Goal: Purchase product/service

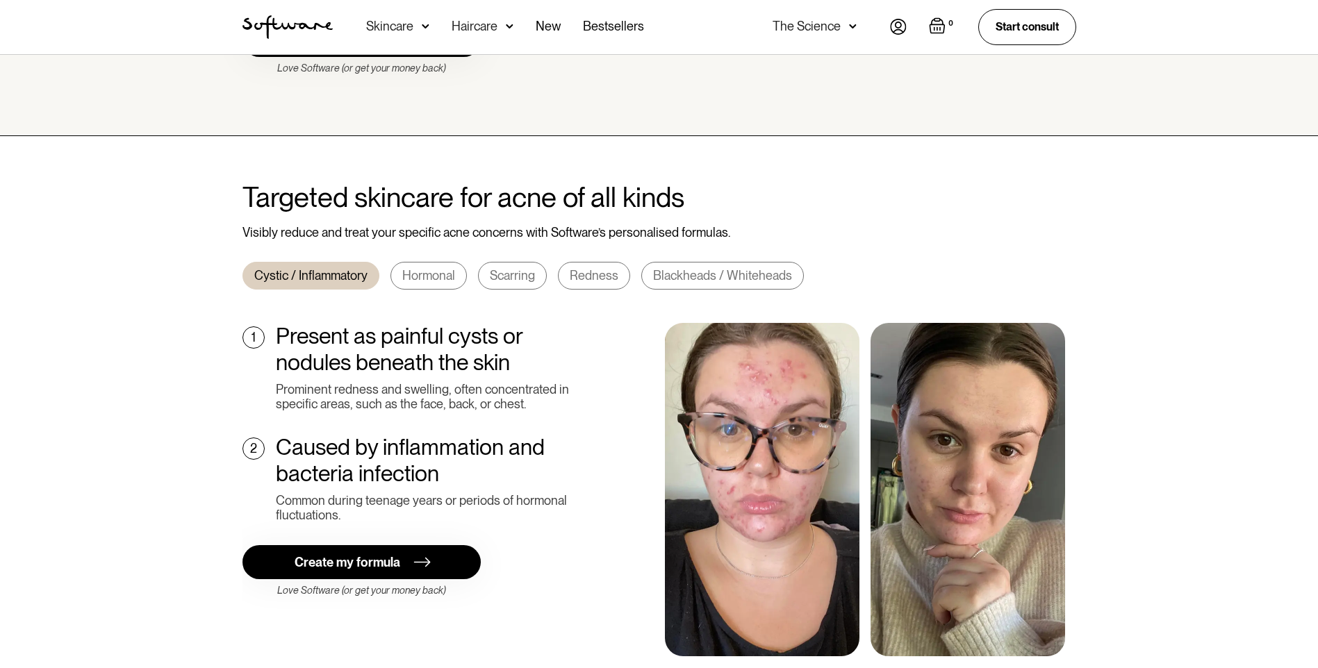
scroll to position [417, 0]
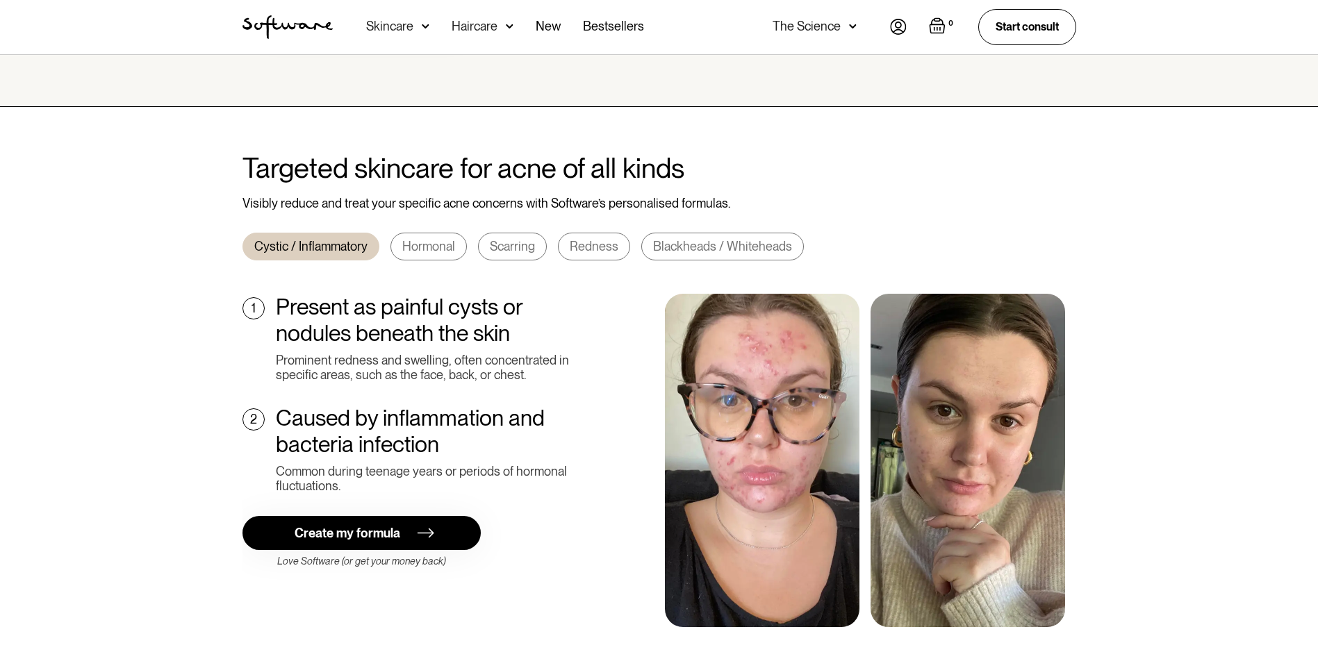
click at [336, 526] on div "Create my formula" at bounding box center [348, 533] width 106 height 15
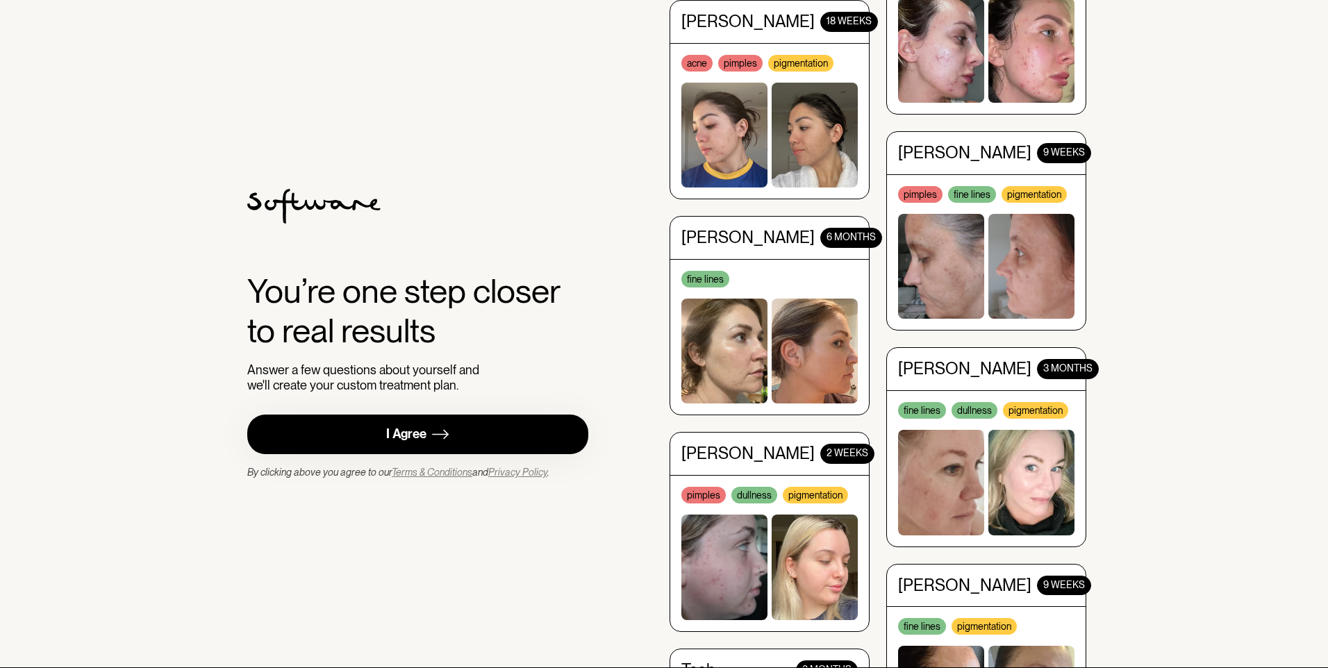
click at [456, 431] on link "I Agree" at bounding box center [417, 435] width 341 height 40
